Goal: Browse casually

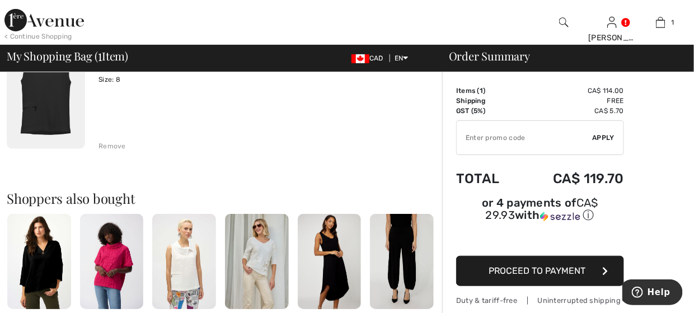
scroll to position [56, 0]
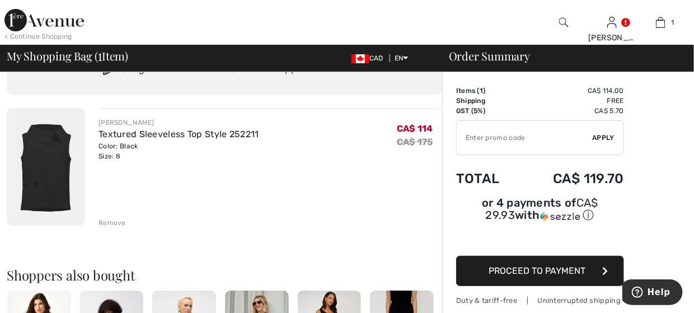
click at [5, 14] on img at bounding box center [43, 20] width 79 height 22
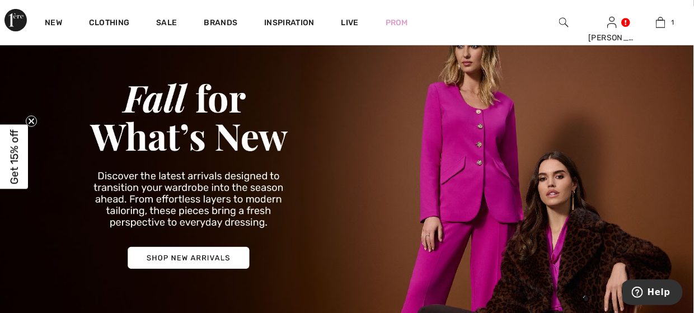
scroll to position [168, 0]
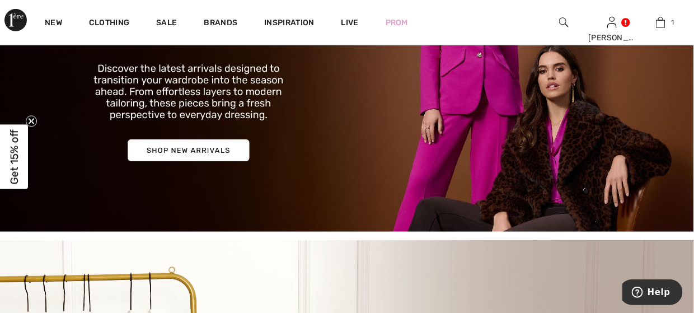
click at [224, 147] on img at bounding box center [347, 65] width 694 height 333
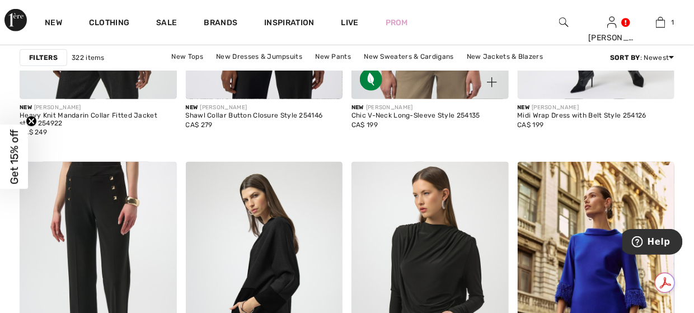
scroll to position [1790, 0]
